Goal: Task Accomplishment & Management: Manage account settings

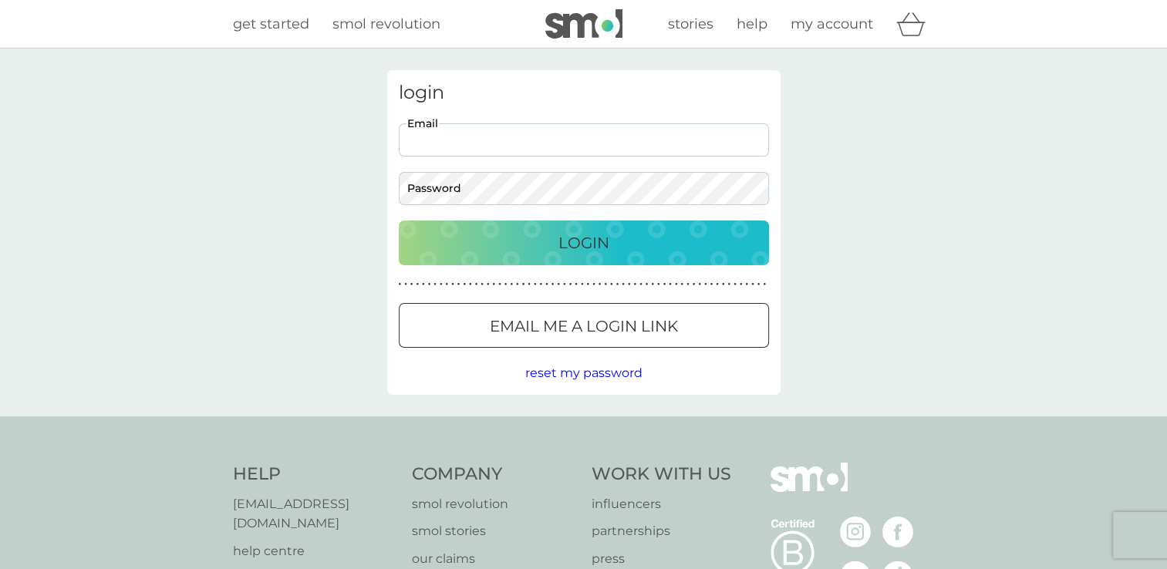
click at [501, 143] on input "Email" at bounding box center [584, 139] width 370 height 33
type input "[EMAIL_ADDRESS][PERSON_NAME][DOMAIN_NAME]"
click at [524, 257] on button "Login" at bounding box center [584, 243] width 370 height 45
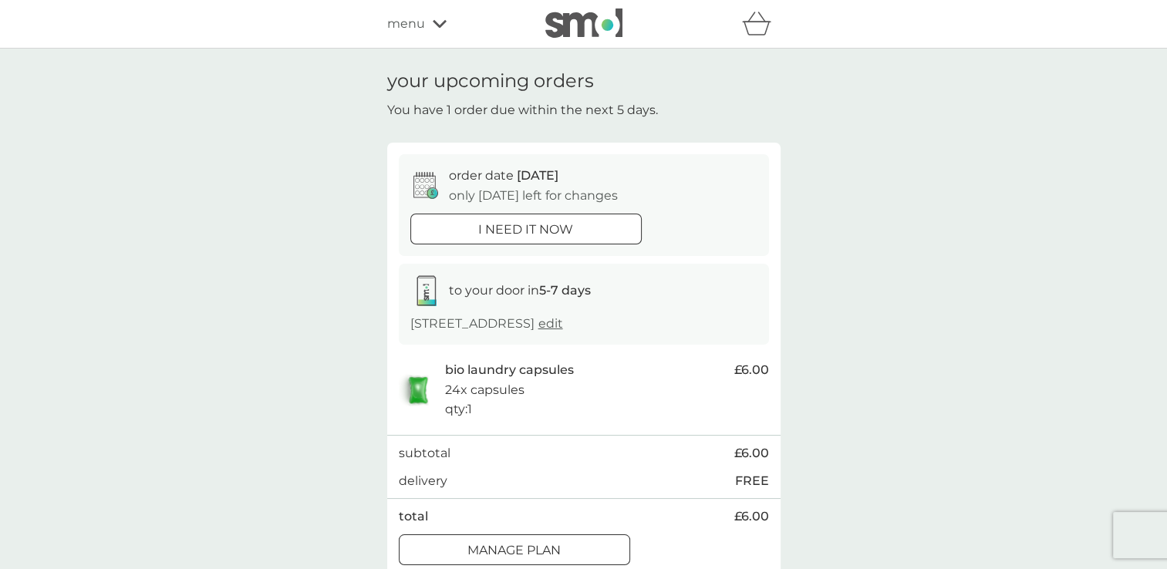
click at [907, 253] on div "your upcoming orders You have 1 order due within the next 5 days. order date [D…" at bounding box center [583, 324] width 1167 height 550
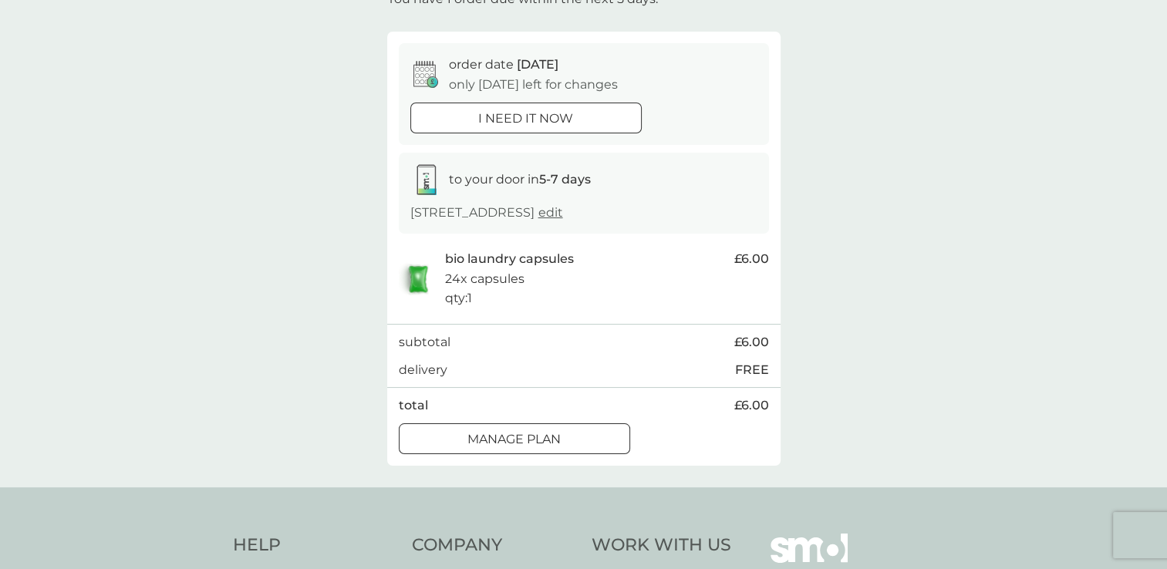
scroll to position [141, 0]
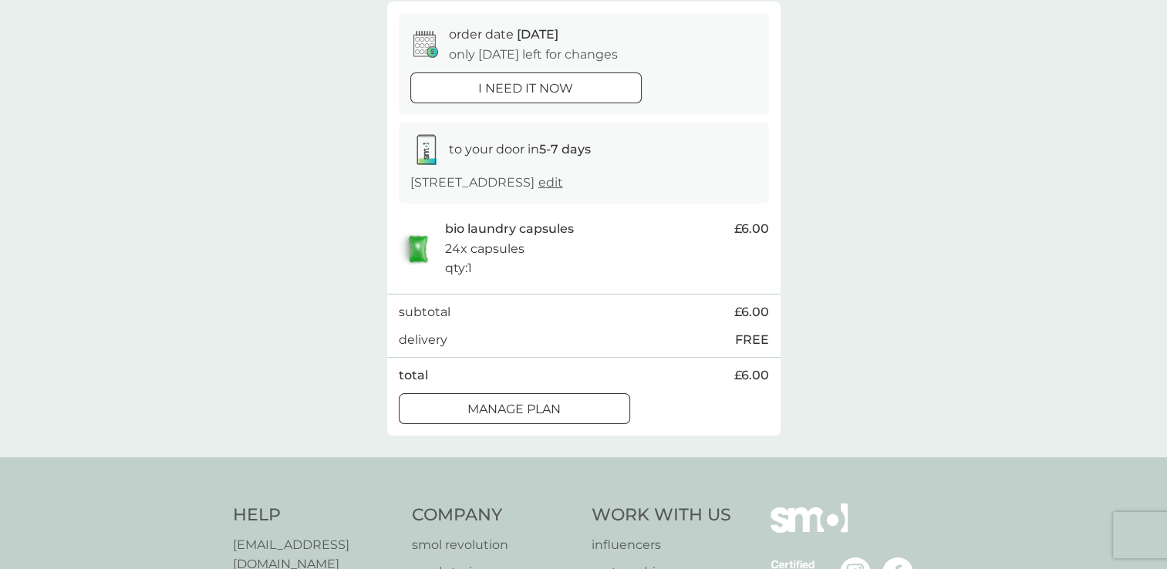
click at [555, 403] on p "Manage plan" at bounding box center [513, 409] width 93 height 20
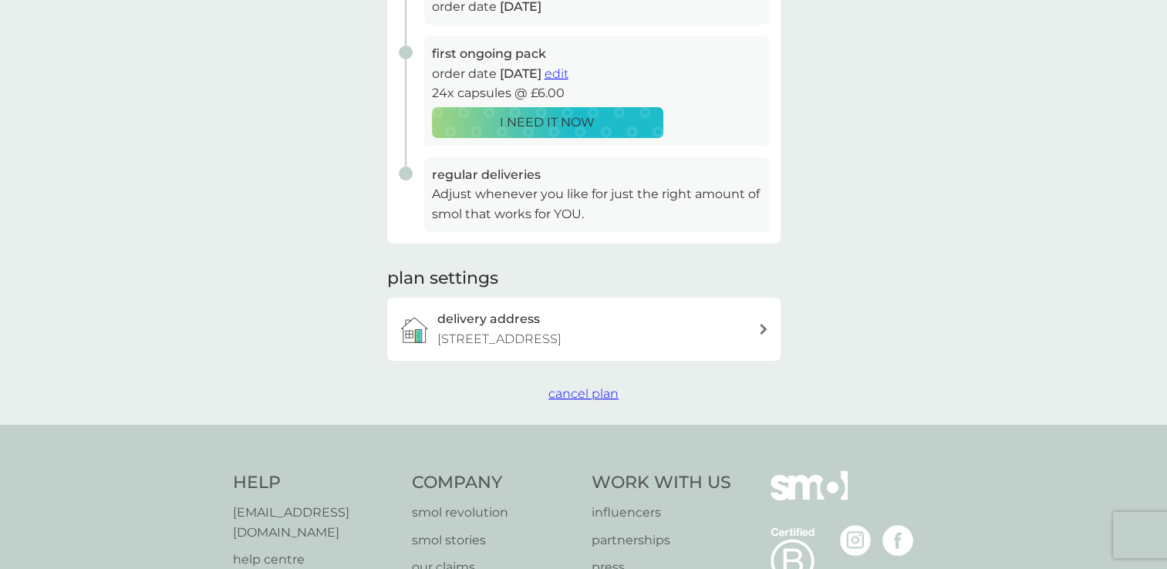
scroll to position [289, 0]
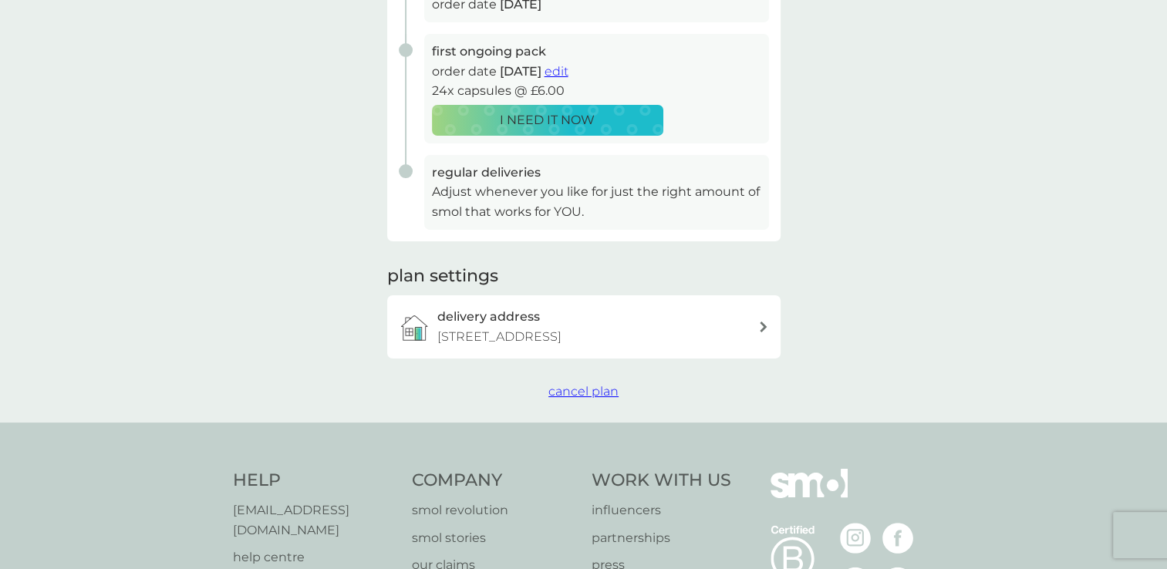
click at [602, 391] on span "cancel plan" at bounding box center [583, 391] width 70 height 15
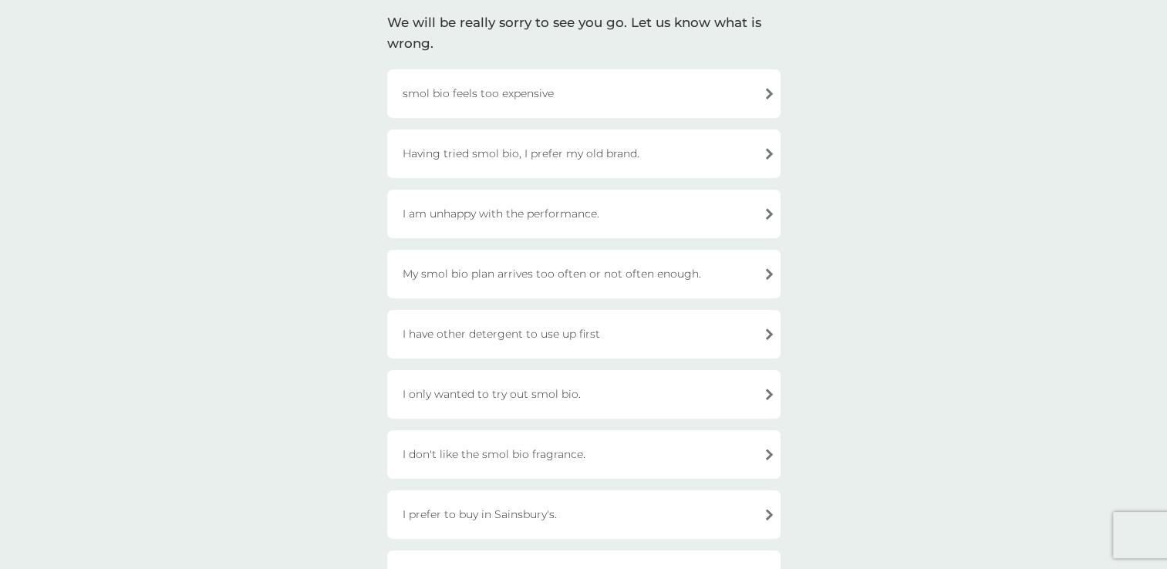
scroll to position [114, 0]
click at [546, 396] on div "I only wanted to try out smol bio." at bounding box center [583, 393] width 393 height 49
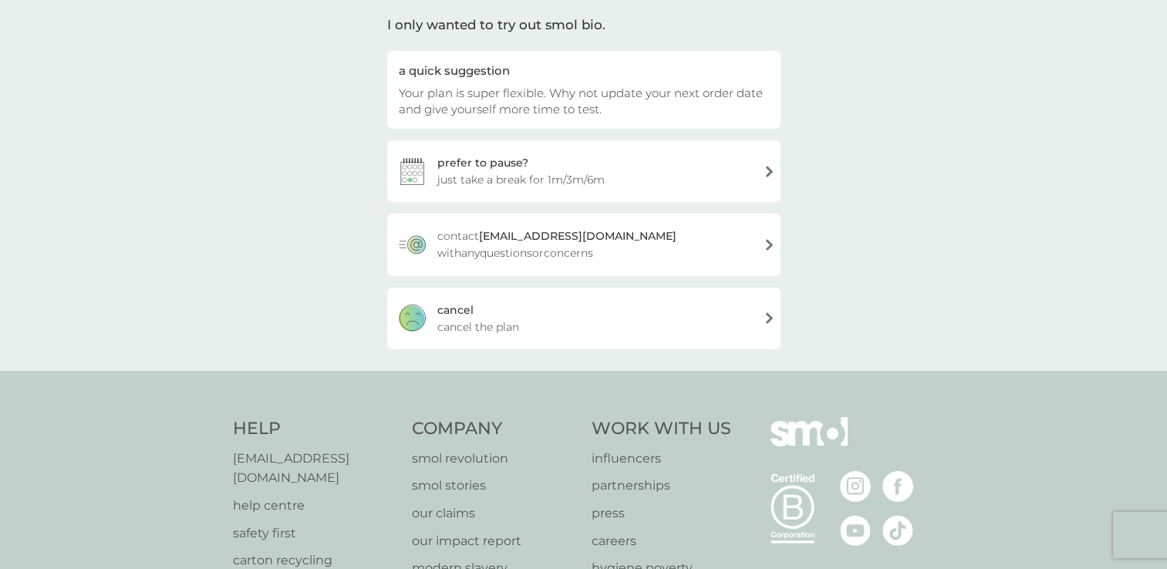
click at [478, 322] on span "cancel the plan" at bounding box center [478, 327] width 82 height 17
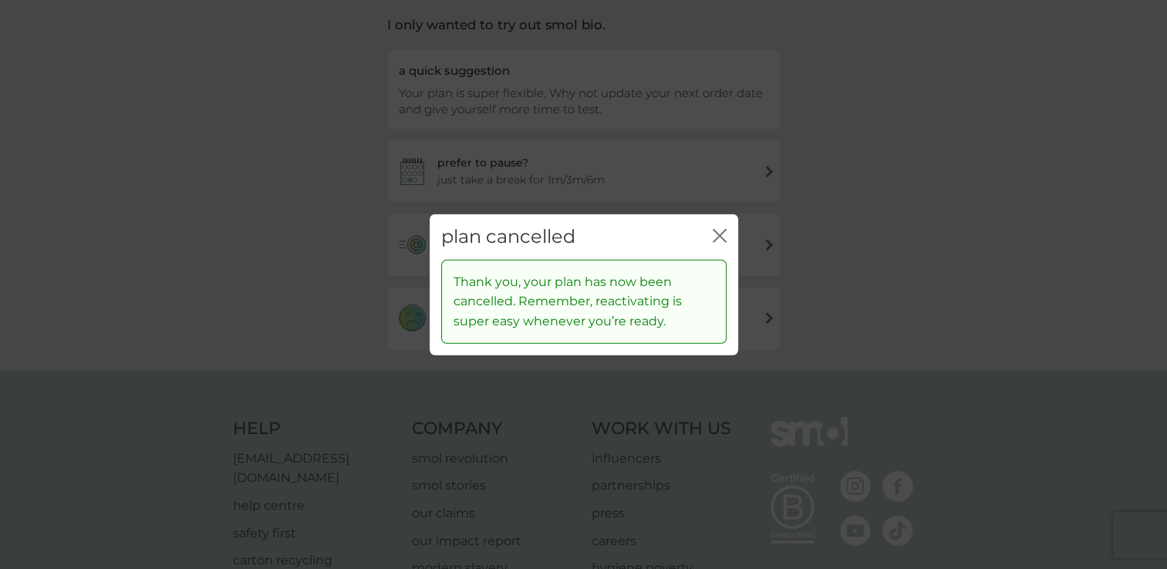
click at [719, 239] on icon "close" at bounding box center [720, 236] width 14 height 14
